Goal: Check status: Check status

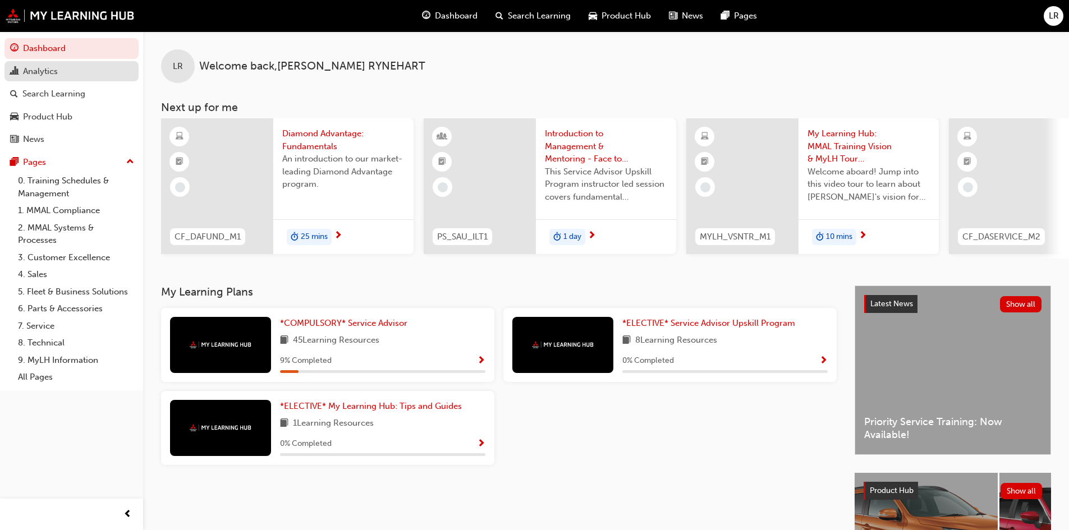
click at [53, 75] on div "Analytics" at bounding box center [40, 71] width 35 height 13
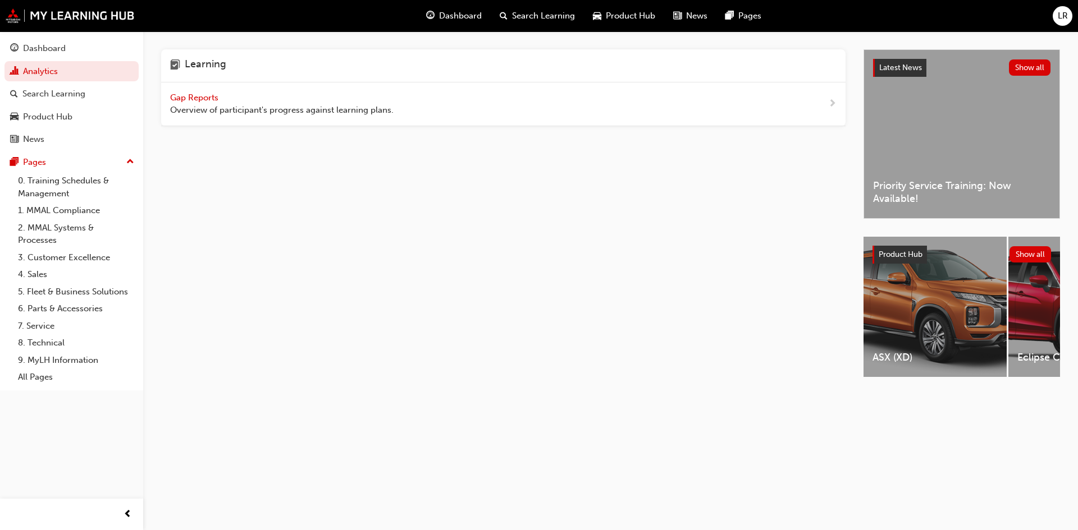
click at [198, 99] on span "Gap Reports" at bounding box center [195, 98] width 51 height 10
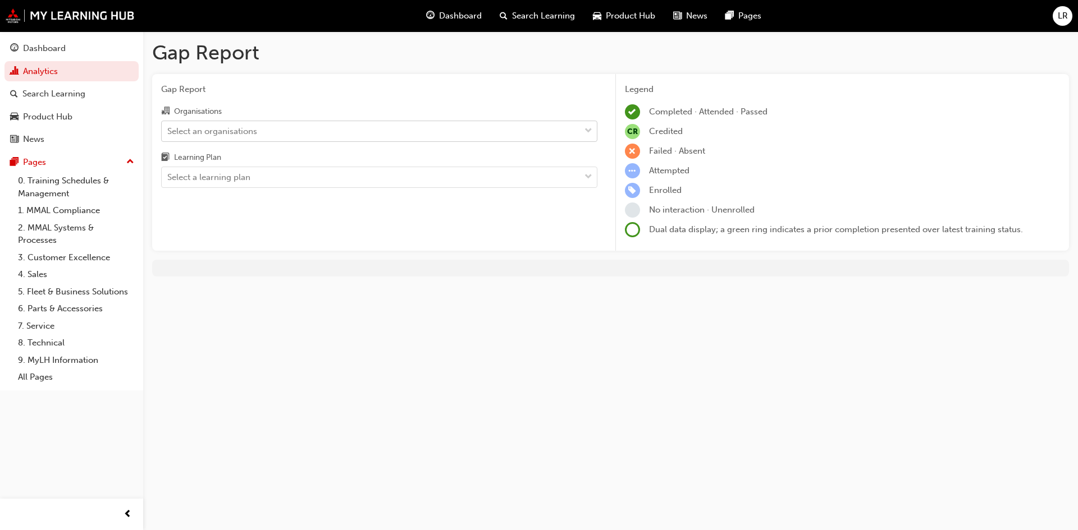
click at [271, 136] on div "Select an organisations" at bounding box center [371, 131] width 418 height 20
click at [168, 135] on input "Organisations Select an organisations" at bounding box center [167, 131] width 1 height 10
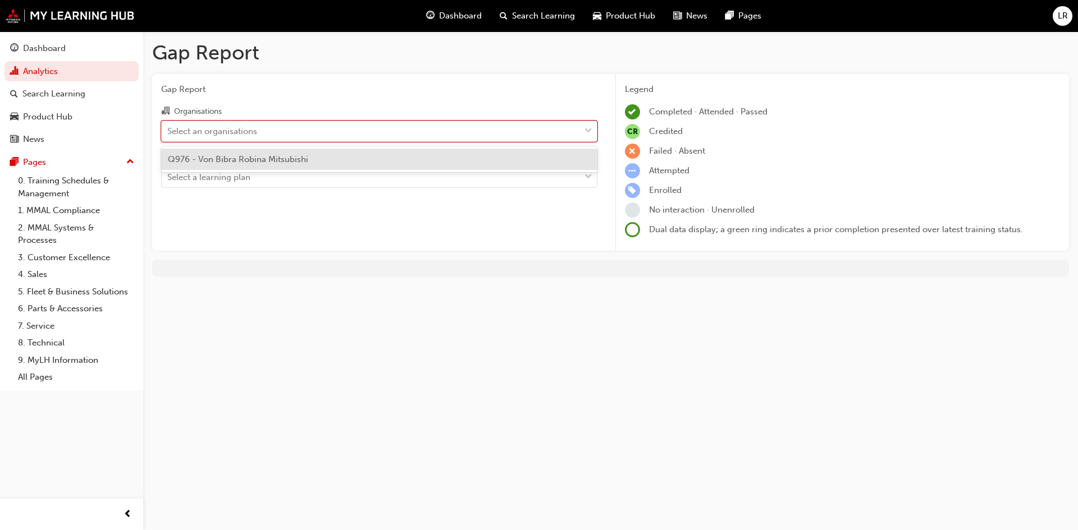
click at [256, 162] on span "Q976 - Von Bibra Robina Mitsubishi" at bounding box center [238, 159] width 140 height 10
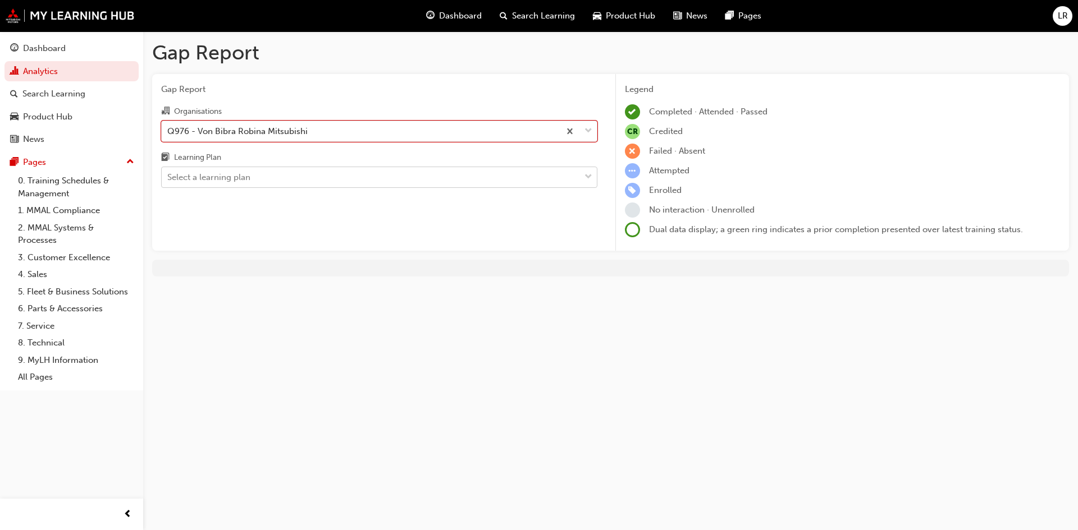
click at [261, 172] on div "Select a learning plan" at bounding box center [371, 178] width 418 height 20
click at [168, 172] on input "Learning Plan Select a learning plan" at bounding box center [167, 177] width 1 height 10
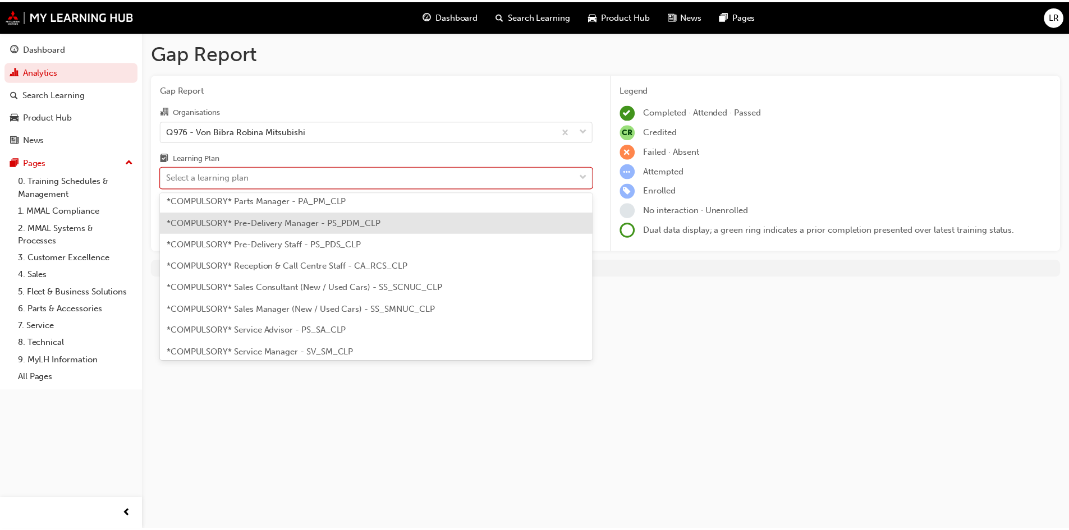
scroll to position [281, 0]
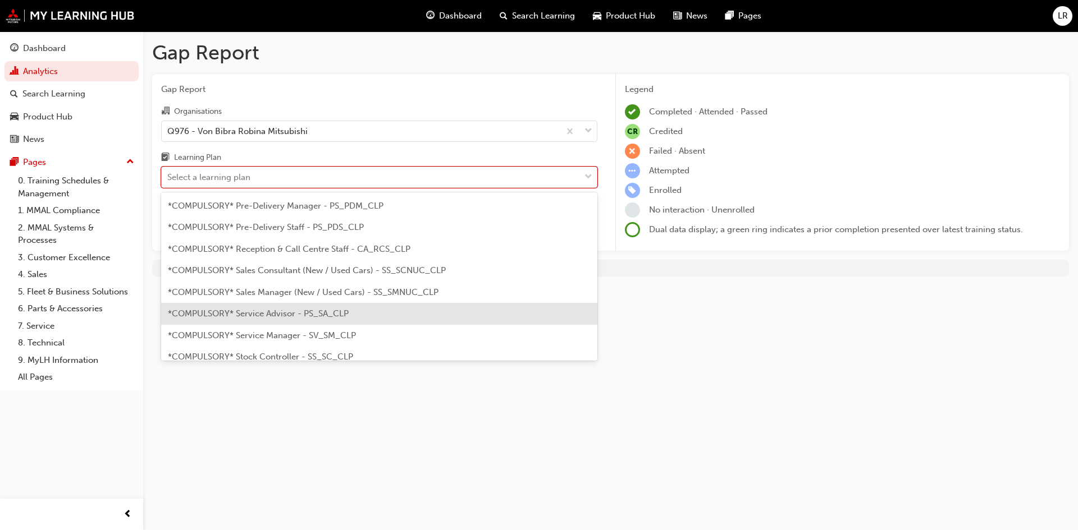
click at [315, 319] on div "*COMPULSORY* Service Advisor - PS_SA_CLP" at bounding box center [379, 314] width 436 height 22
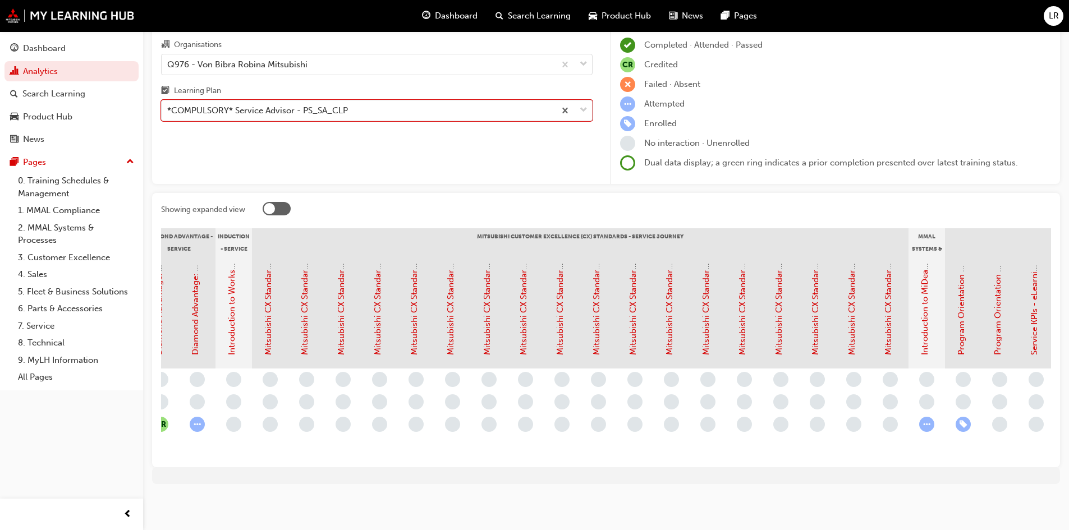
scroll to position [0, 294]
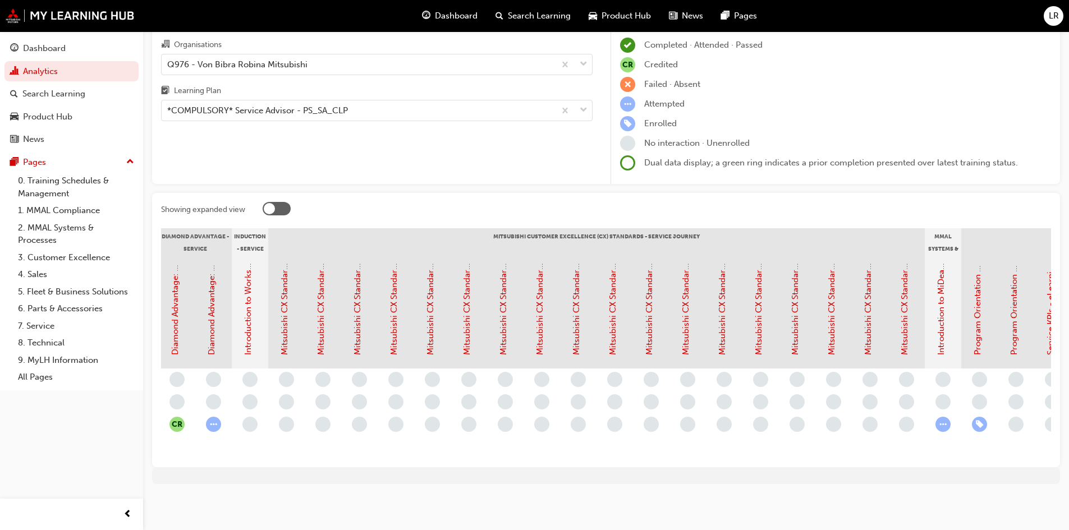
click at [746, 498] on div "Gap Report Gap Report Organisations Q976 - Von Bibra Robina Mitsubishi Learning…" at bounding box center [606, 234] width 926 height 538
